Goal: Task Accomplishment & Management: Use online tool/utility

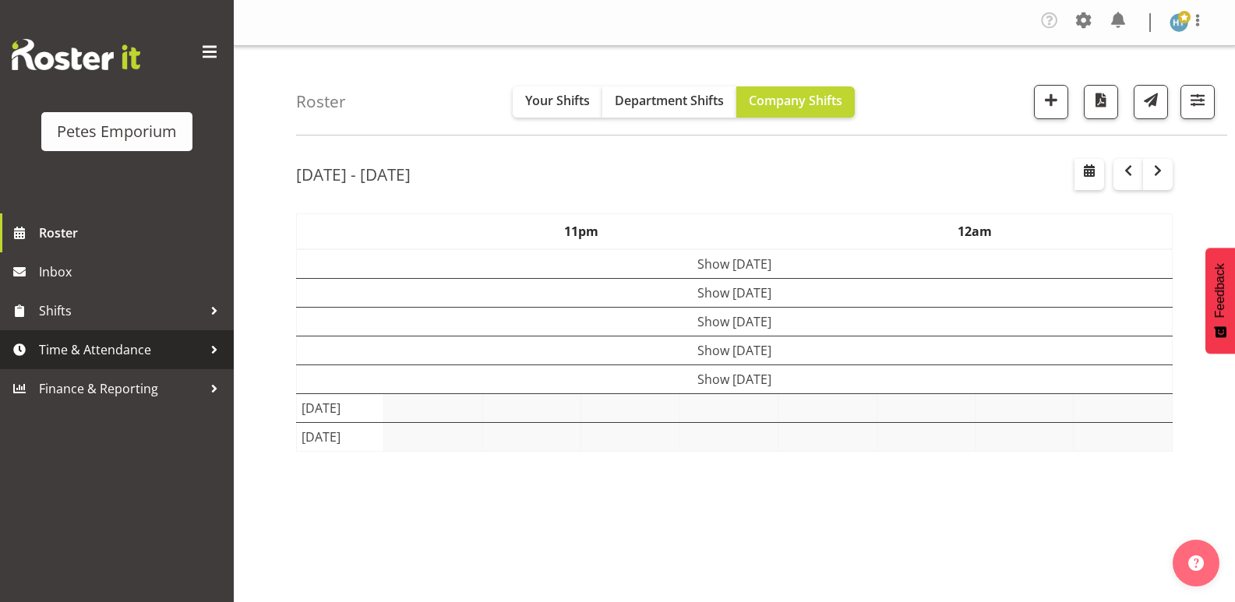
click at [110, 348] on span "Time & Attendance" at bounding box center [121, 349] width 164 height 23
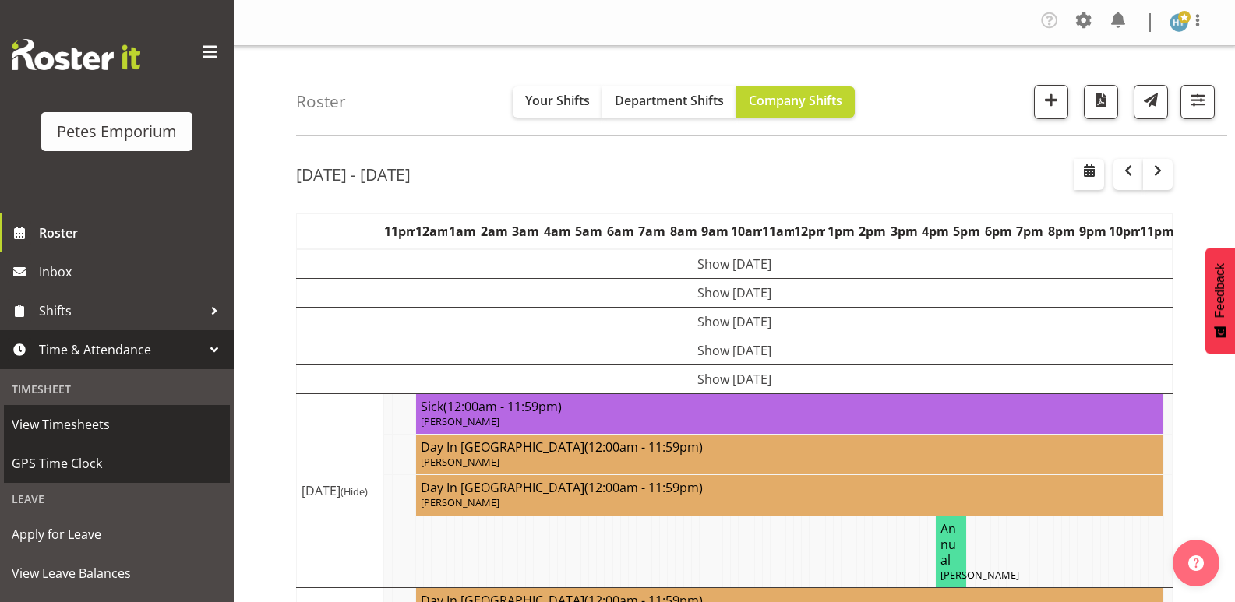
click at [66, 463] on span "GPS Time Clock" at bounding box center [117, 463] width 210 height 23
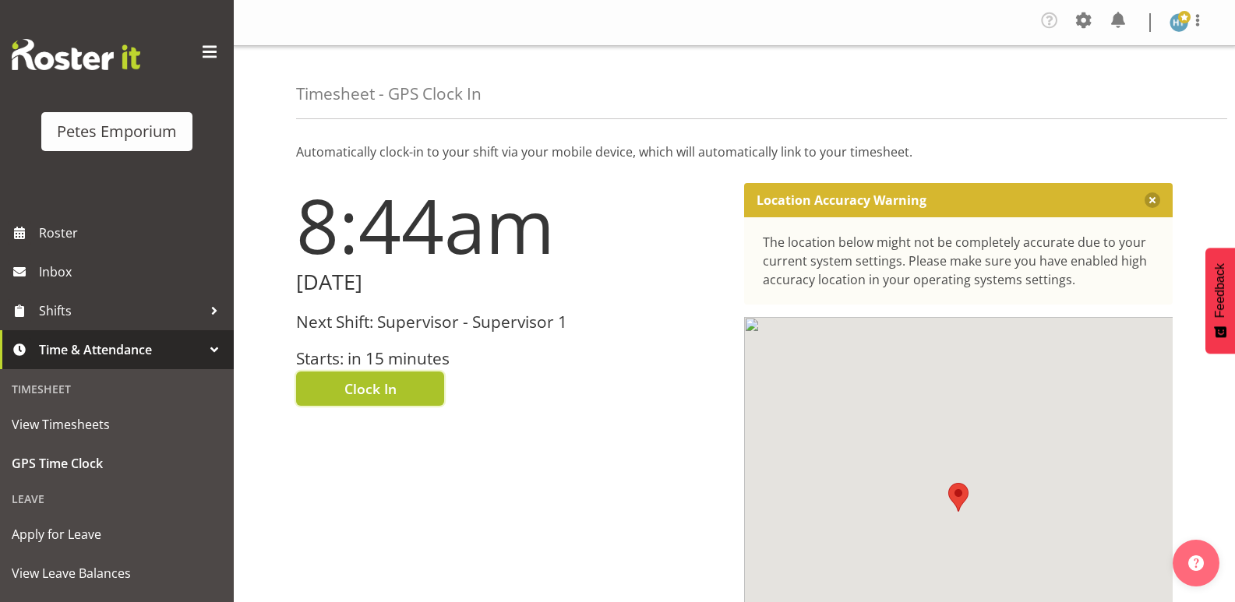
click at [409, 386] on button "Clock In" at bounding box center [370, 389] width 148 height 34
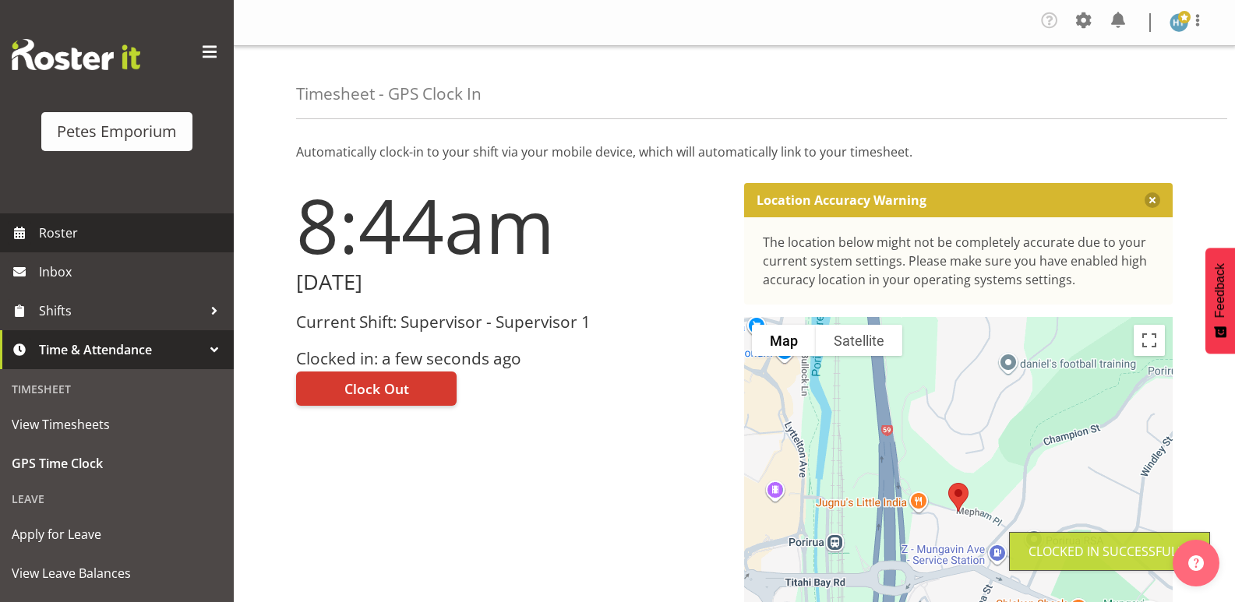
click at [83, 230] on span "Roster" at bounding box center [132, 232] width 187 height 23
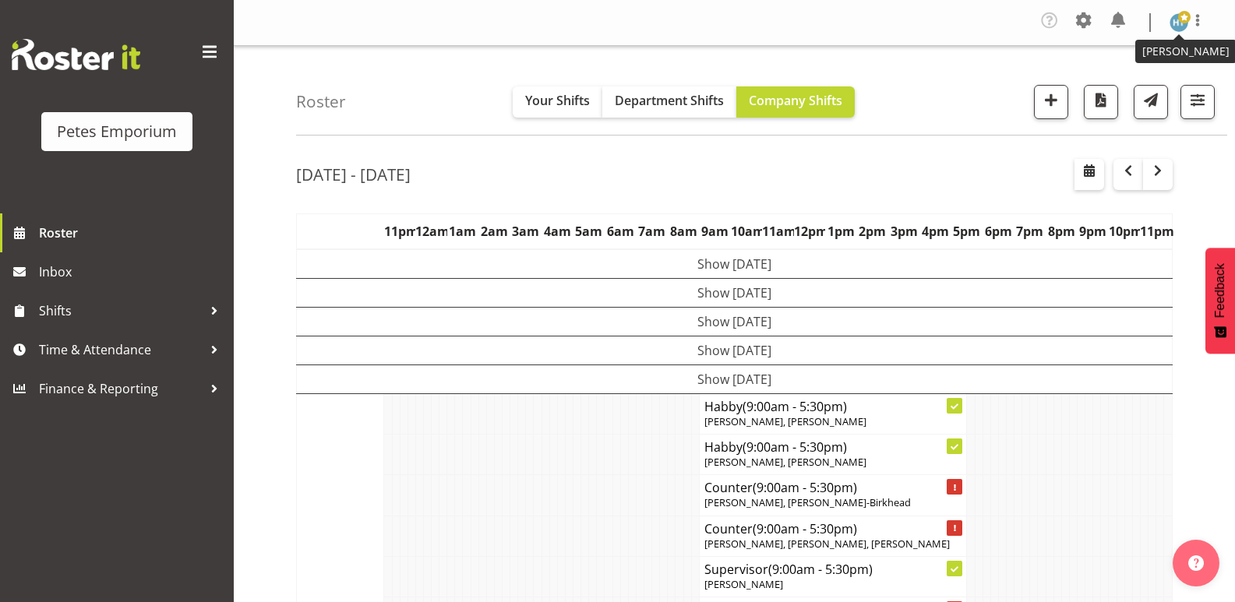
click at [1173, 23] on img at bounding box center [1178, 22] width 19 height 19
click at [1100, 79] on link "Log Out" at bounding box center [1132, 86] width 150 height 28
